Goal: Transaction & Acquisition: Download file/media

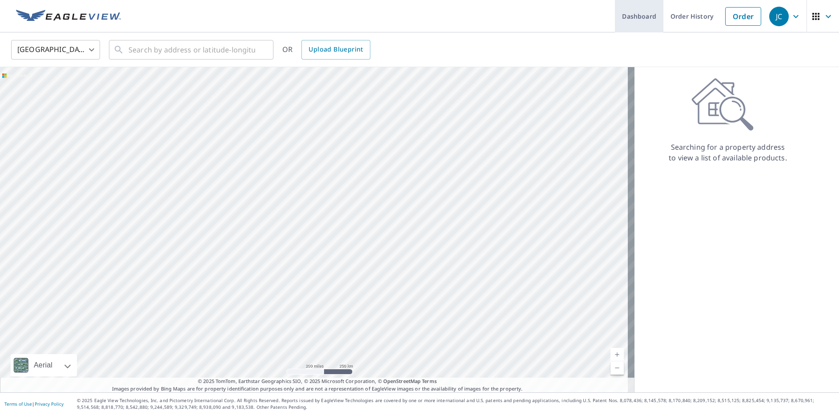
click at [645, 22] on link "Dashboard" at bounding box center [639, 16] width 48 height 32
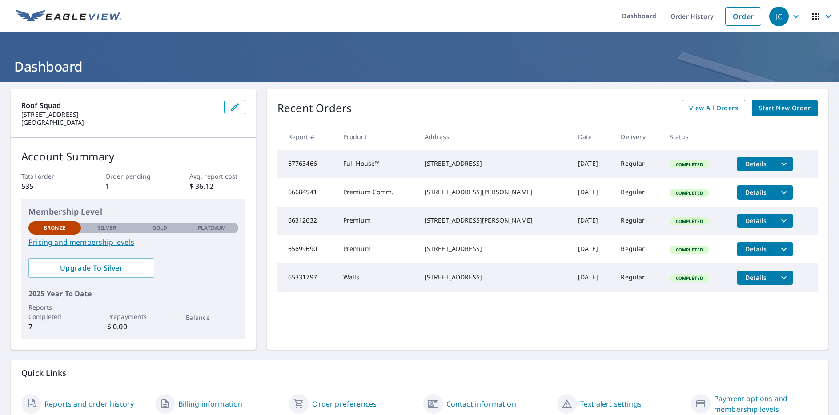
click at [132, 181] on p "1" at bounding box center [133, 186] width 56 height 11
click at [782, 169] on button "filesDropdownBtn-67763466" at bounding box center [783, 164] width 18 height 14
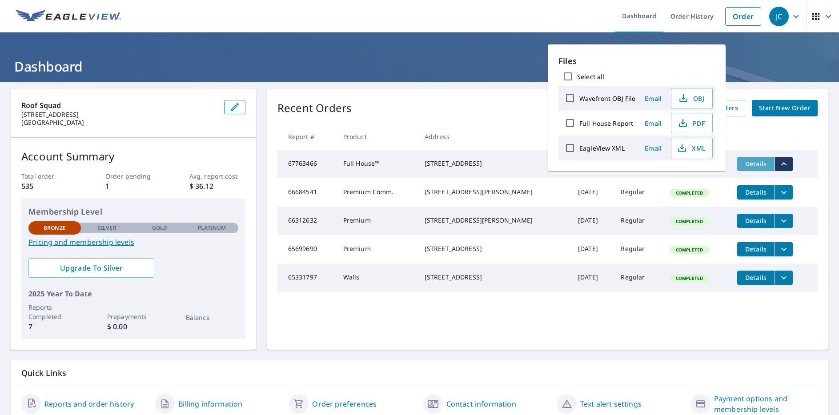
click at [759, 167] on button "Details" at bounding box center [755, 164] width 37 height 14
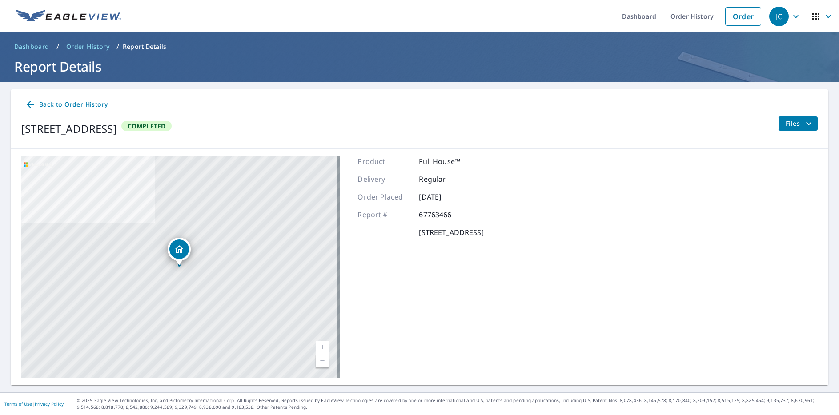
click at [805, 126] on icon "filesDropdownBtn-67763466" at bounding box center [808, 123] width 11 height 11
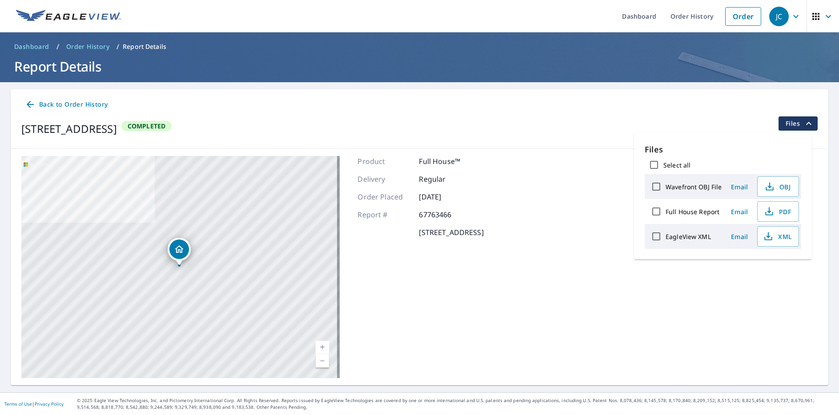
click at [671, 164] on label "Select all" at bounding box center [676, 165] width 27 height 8
click at [663, 164] on input "Select all" at bounding box center [654, 165] width 19 height 19
checkbox input "true"
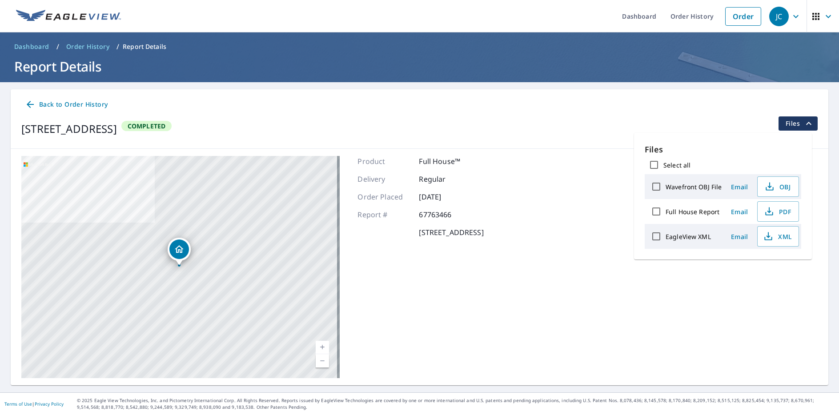
checkbox input "true"
click at [769, 268] on span "Download" at bounding box center [766, 267] width 47 height 11
